Goal: Information Seeking & Learning: Learn about a topic

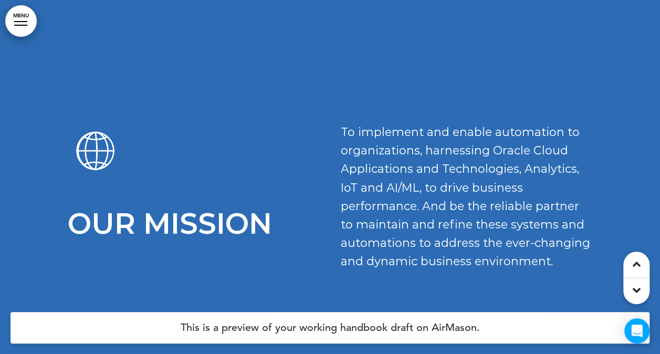
scroll to position [2166, 0]
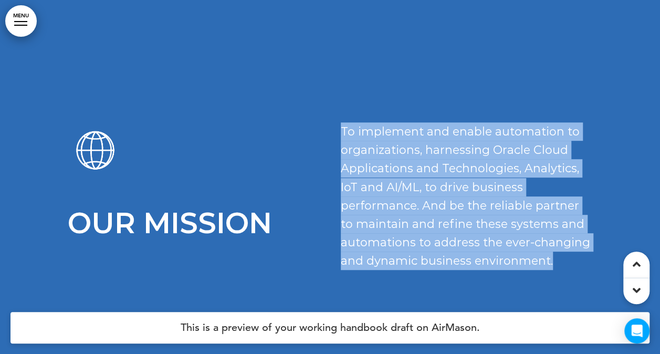
drag, startPoint x: 339, startPoint y: 126, endPoint x: 575, endPoint y: 257, distance: 269.8
click at [575, 257] on div "Our Mission To implement and enable automation to organizations, harnessing Ora…" at bounding box center [330, 205] width 525 height 167
copy span "To implement and enable automation to organizations, harnessing Oracle Cloud Ap…"
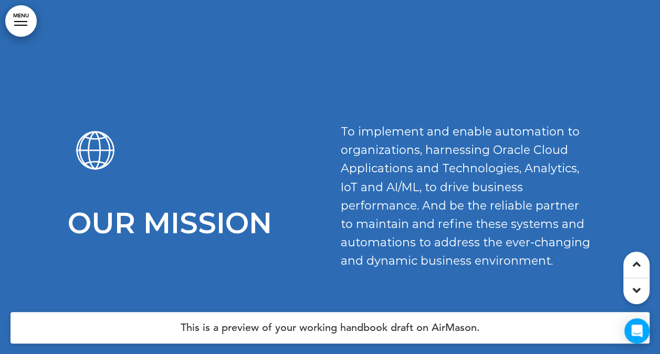
click at [241, 109] on div "Our Mission To implement and enable automation to organizations, harnessing Ora…" at bounding box center [330, 187] width 525 height 282
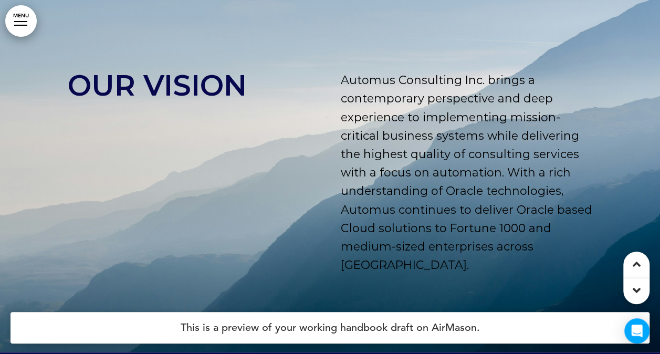
scroll to position [2569, 0]
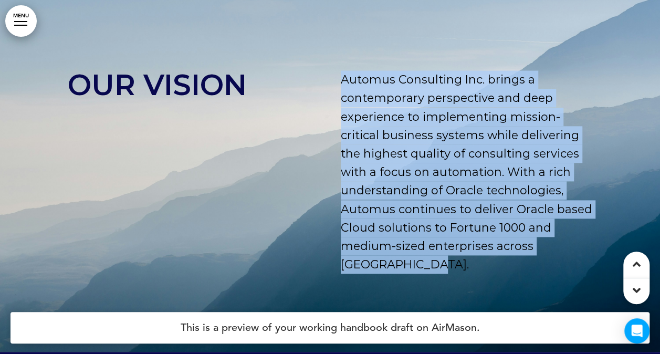
drag, startPoint x: 341, startPoint y: 74, endPoint x: 510, endPoint y: 268, distance: 257.0
click at [510, 268] on p "Automus Consulting Inc. brings a contemporary perspective and deep experience t…" at bounding box center [467, 171] width 252 height 203
drag, startPoint x: 510, startPoint y: 268, endPoint x: 441, endPoint y: 202, distance: 95.1
copy span "Automus Consulting Inc. brings a contemporary perspective and deep experience t…"
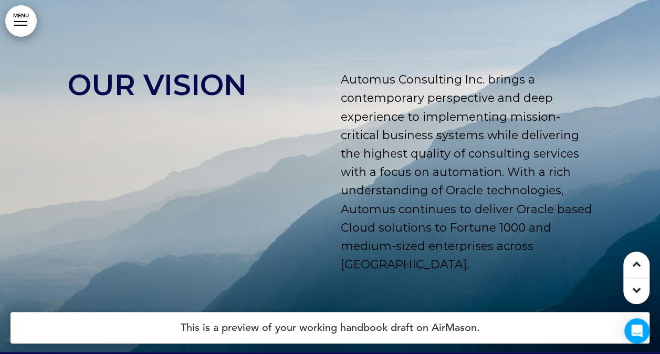
click at [273, 183] on div "Our Vision" at bounding box center [194, 181] width 252 height 222
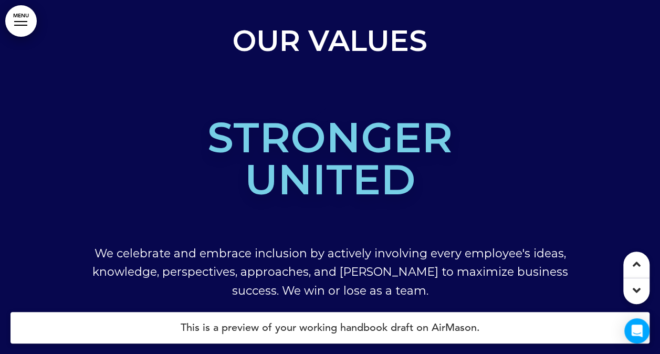
scroll to position [3083, 0]
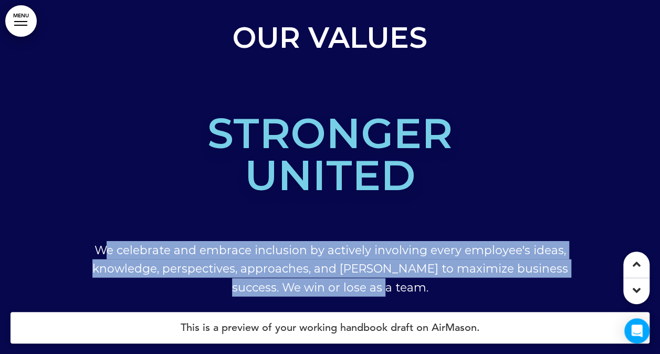
drag, startPoint x: 103, startPoint y: 248, endPoint x: 509, endPoint y: 283, distance: 407.1
click at [509, 283] on p "We celebrate and embrace inclusion by actively involving every employee's ideas…" at bounding box center [330, 269] width 525 height 56
copy span "e celebrate and embrace inclusion by actively involving every employee's ideas,…"
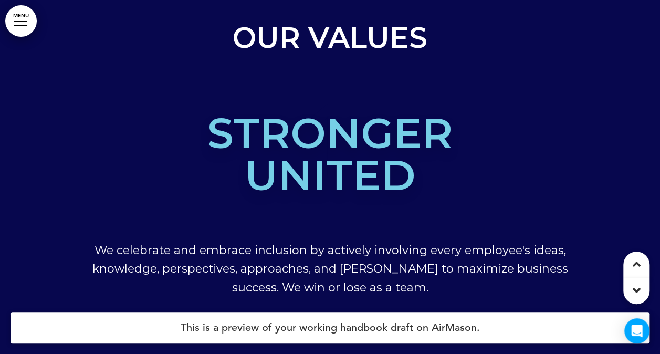
click at [479, 204] on div "1 Stronger united We celebrate and embrace inclusion by actively involving ever…" at bounding box center [330, 209] width 525 height 263
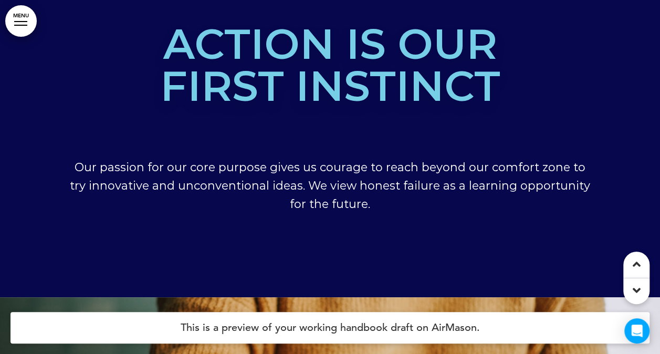
scroll to position [4570, 0]
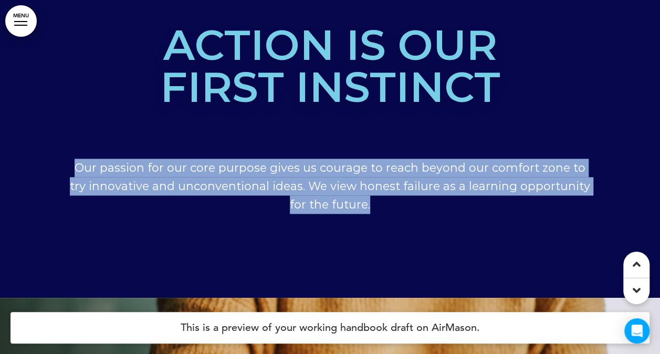
drag, startPoint x: 71, startPoint y: 169, endPoint x: 446, endPoint y: 209, distance: 376.7
click at [446, 209] on p "Our passion for our core purpose gives us courage to reach beyond our comfort z…" at bounding box center [330, 187] width 525 height 56
copy span "Our passion for our core purpose gives us courage to reach beyond our comfort z…"
click at [414, 231] on div "6 Action is our first instinct Our passion for our core purpose gives us courag…" at bounding box center [330, 127] width 525 height 263
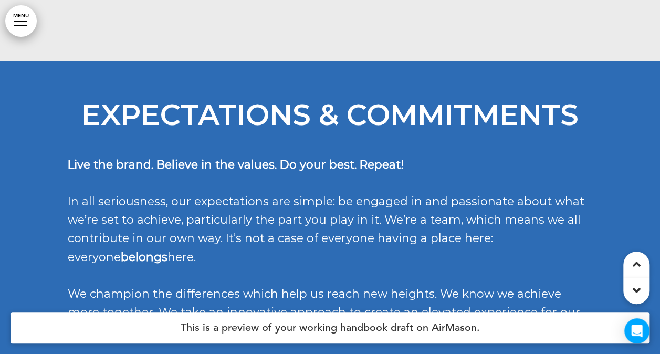
scroll to position [8351, 0]
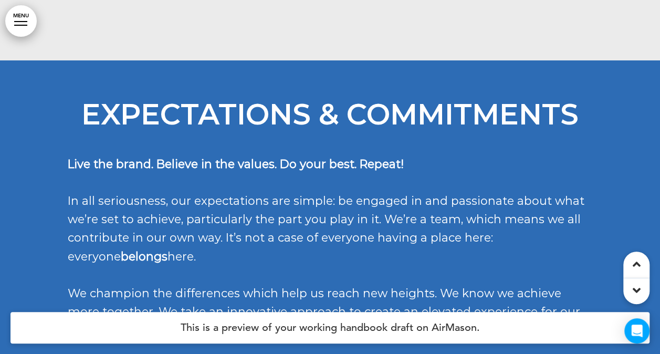
drag, startPoint x: 65, startPoint y: 91, endPoint x: 65, endPoint y: 80, distance: 10.5
click at [65, 80] on div at bounding box center [330, 247] width 660 height 374
click at [53, 79] on div at bounding box center [330, 247] width 660 height 374
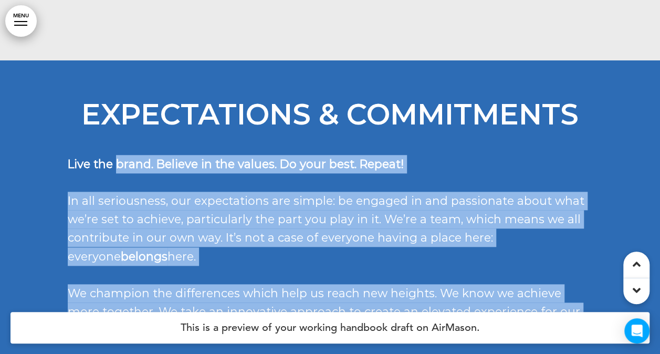
drag, startPoint x: 67, startPoint y: 91, endPoint x: 117, endPoint y: 94, distance: 50.5
click at [117, 94] on div "Expectations & Commitments Live the brand. Believe in the values. Do your best.…" at bounding box center [330, 247] width 660 height 374
click at [462, 100] on div "Expectations & Commitments Live the brand. Believe in the values. Do your best.…" at bounding box center [330, 238] width 525 height 277
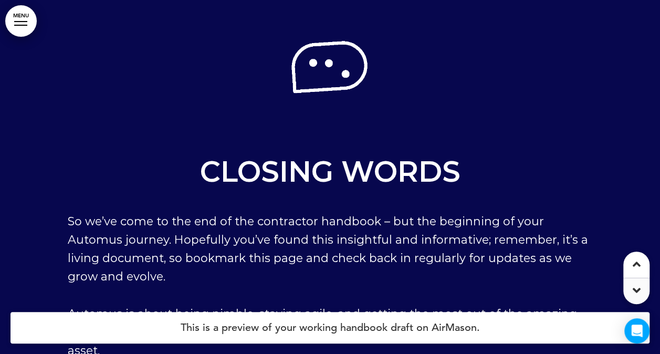
scroll to position [23956, 0]
